Goal: Navigation & Orientation: Find specific page/section

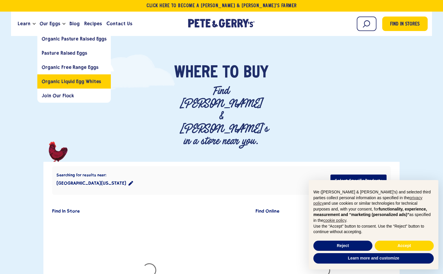
click at [55, 82] on span "Organic Liquid Egg Whites" at bounding box center [71, 81] width 59 height 6
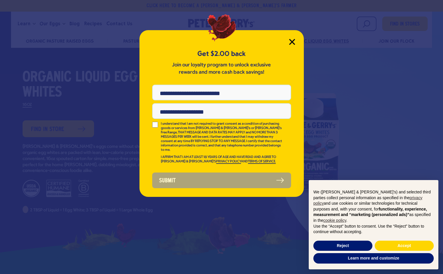
click at [293, 42] on icon "Close Modal" at bounding box center [292, 41] width 5 height 5
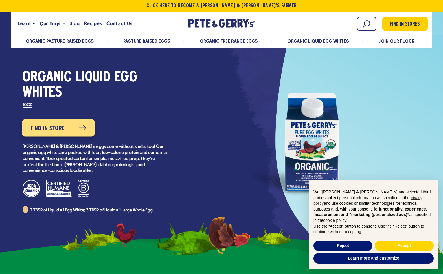
click at [55, 134] on link "Find in Store" at bounding box center [58, 127] width 73 height 17
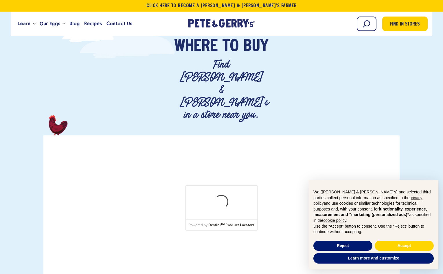
scroll to position [34, 0]
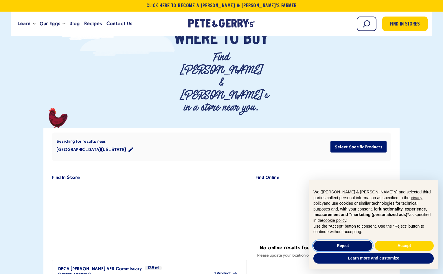
click at [350, 244] on button "Reject" at bounding box center [343, 245] width 59 height 10
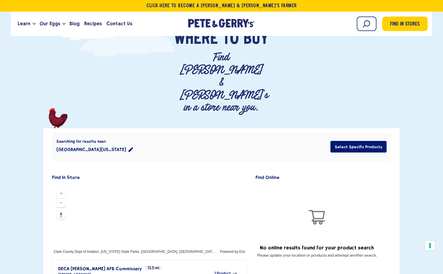
scroll to position [48, 0]
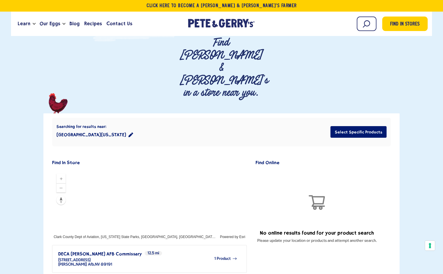
click at [129, 132] on icon "location filter" at bounding box center [131, 134] width 5 height 5
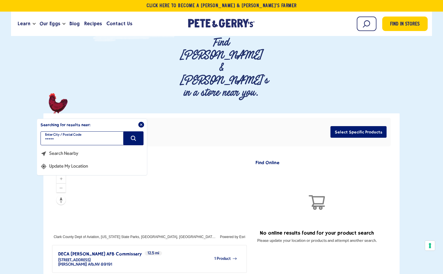
click at [95, 131] on input "*****" at bounding box center [92, 138] width 103 height 14
click at [95, 131] on input "filter" at bounding box center [92, 138] width 103 height 14
type input "*****"
click at [129, 131] on button "Search" at bounding box center [133, 138] width 20 height 14
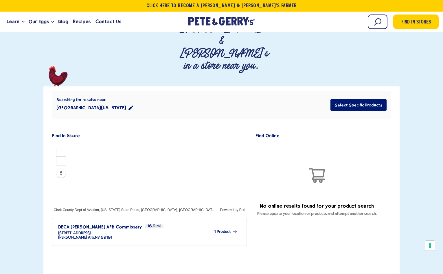
scroll to position [64, 0]
